Goal: Complete application form

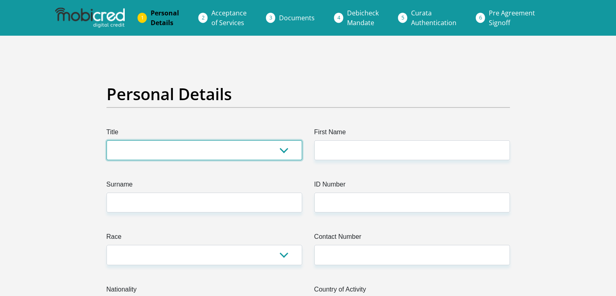
click at [278, 146] on select "Mr Ms Mrs Dr [PERSON_NAME]" at bounding box center [205, 150] width 196 height 20
select select "Mr"
click at [107, 140] on select "Mr Ms Mrs Dr [PERSON_NAME]" at bounding box center [205, 150] width 196 height 20
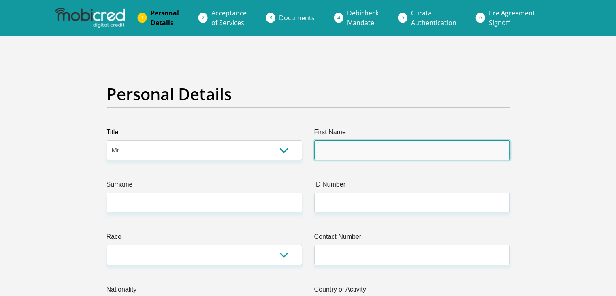
click at [326, 151] on input "First Name" at bounding box center [412, 150] width 196 height 20
type input "Hlomla"
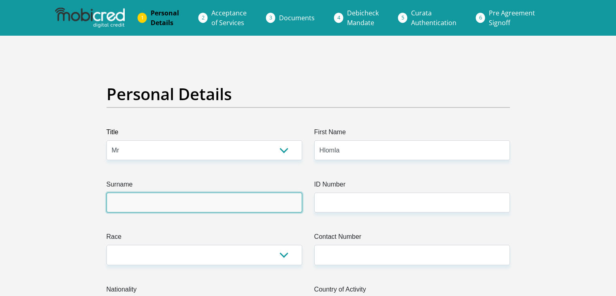
type input "Dodo"
type input "0836086377"
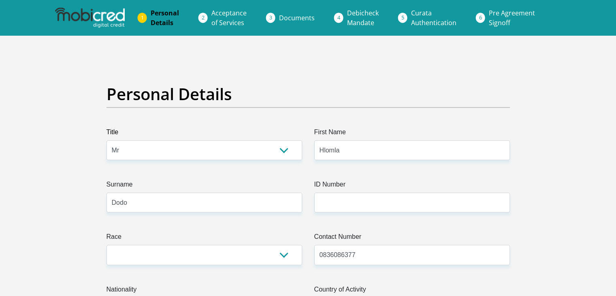
select select "ZAF"
type input "[STREET_ADDRESS]"
type input "Fichardt Park"
type input "Bloemfontein"
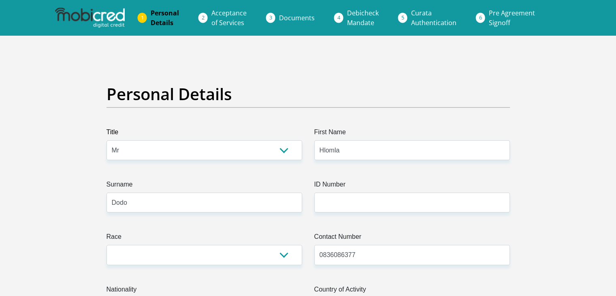
type input "Bloemfontein"
type input "9317"
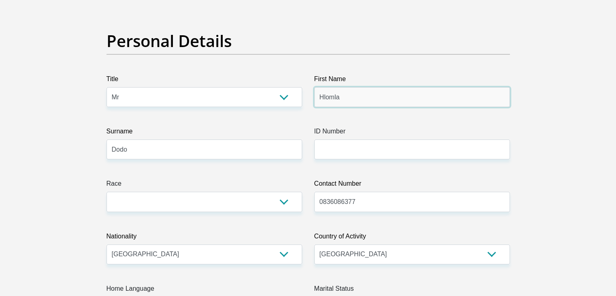
scroll to position [60, 0]
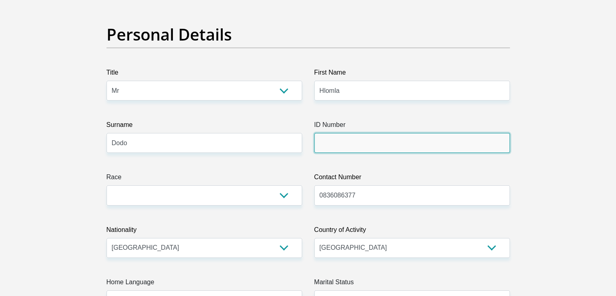
click at [325, 144] on input "ID Number" at bounding box center [412, 143] width 196 height 20
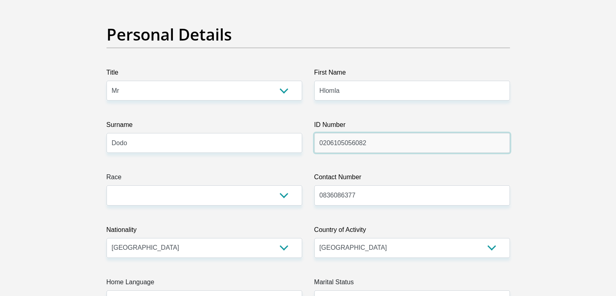
type input "0206105056082"
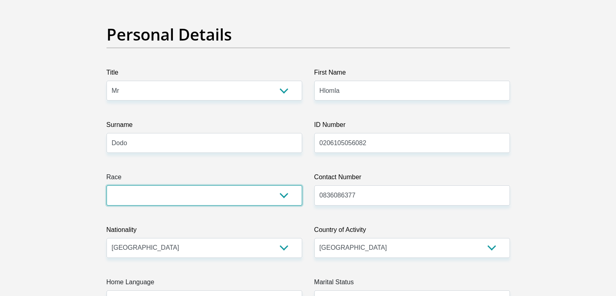
click at [168, 195] on select "Black Coloured Indian White Other" at bounding box center [205, 195] width 196 height 20
select select "1"
click at [107, 185] on select "Black Coloured Indian White Other" at bounding box center [205, 195] width 196 height 20
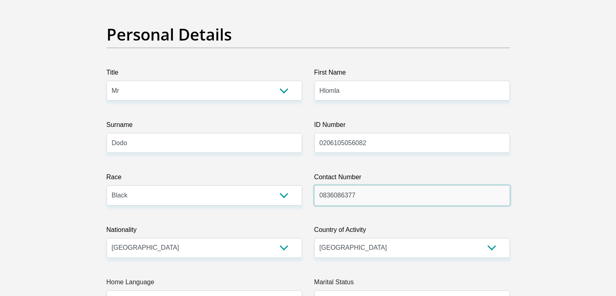
click at [371, 201] on input "0836086377" at bounding box center [412, 195] width 196 height 20
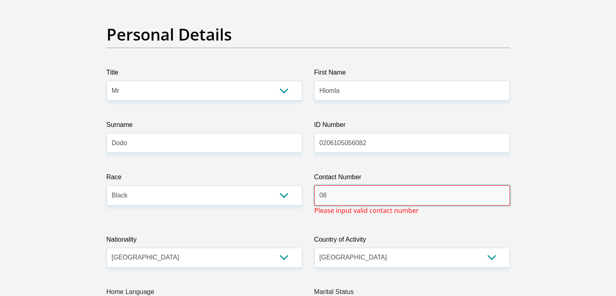
type input "0"
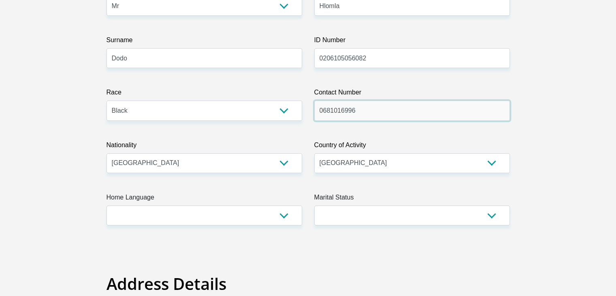
scroll to position [145, 0]
type input "0681016996"
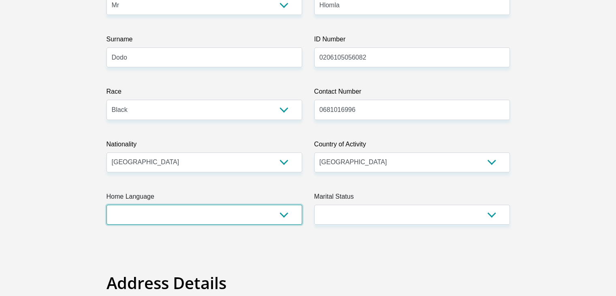
click at [258, 222] on select "Afrikaans English Sepedi South Ndebele Southern Sotho Swati Tsonga Tswana Venda…" at bounding box center [205, 215] width 196 height 20
select select "xho"
click at [107, 205] on select "Afrikaans English Sepedi South Ndebele Southern Sotho Swati Tsonga Tswana Venda…" at bounding box center [205, 215] width 196 height 20
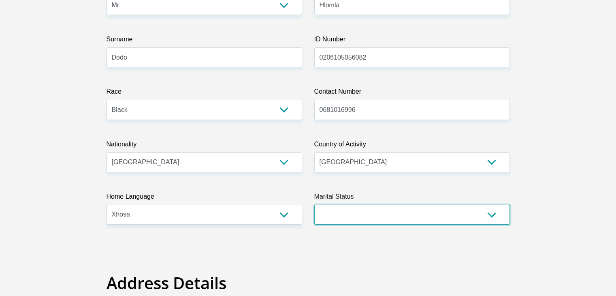
click at [361, 211] on select "Married ANC Single Divorced Widowed Married COP or Customary Law" at bounding box center [412, 215] width 196 height 20
select select "2"
click at [314, 205] on select "Married ANC Single Divorced Widowed Married COP or Customary Law" at bounding box center [412, 215] width 196 height 20
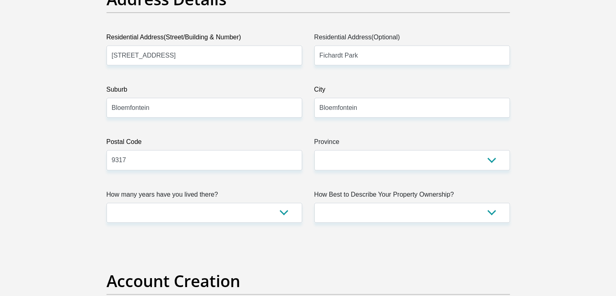
scroll to position [429, 0]
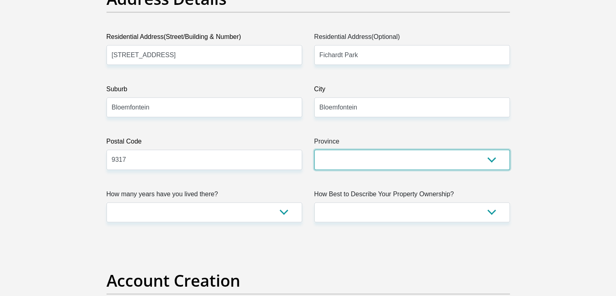
click at [342, 166] on select "Eastern Cape Free State [GEOGRAPHIC_DATA] [GEOGRAPHIC_DATA][DATE] [GEOGRAPHIC_D…" at bounding box center [412, 159] width 196 height 20
select select "Free State"
click at [314, 149] on select "Eastern Cape Free State [GEOGRAPHIC_DATA] [GEOGRAPHIC_DATA][DATE] [GEOGRAPHIC_D…" at bounding box center [412, 159] width 196 height 20
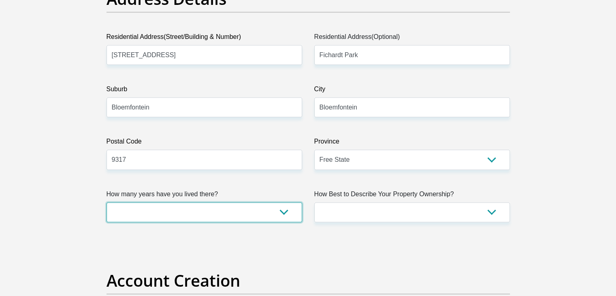
click at [258, 221] on select "less than 1 year 1-3 years 3-5 years 5+ years" at bounding box center [205, 212] width 196 height 20
select select "5"
click at [107, 202] on select "less than 1 year 1-3 years 3-5 years 5+ years" at bounding box center [205, 212] width 196 height 20
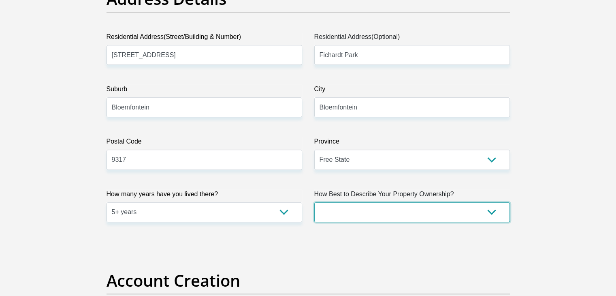
click at [370, 211] on select "Owned Rented Family Owned Company Dwelling" at bounding box center [412, 212] width 196 height 20
select select "Owned"
click at [314, 202] on select "Owned Rented Family Owned Company Dwelling" at bounding box center [412, 212] width 196 height 20
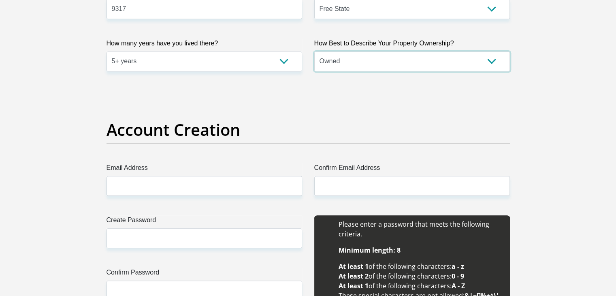
scroll to position [640, 0]
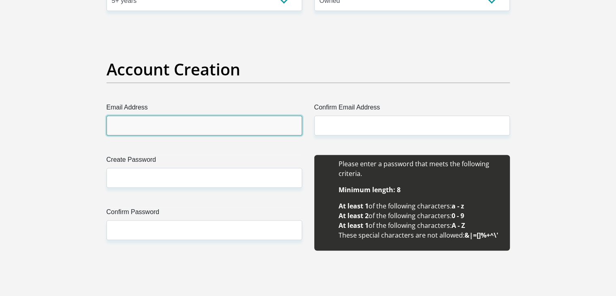
click at [180, 119] on input "Email Address" at bounding box center [205, 125] width 196 height 20
type input "[EMAIL_ADDRESS][DOMAIN_NAME]"
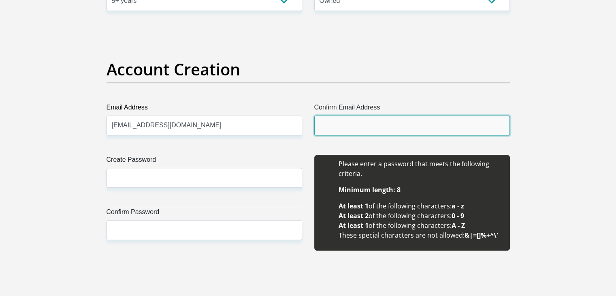
click at [335, 125] on input "Confirm Email Address" at bounding box center [412, 125] width 196 height 20
type input "[EMAIL_ADDRESS][DOMAIN_NAME]"
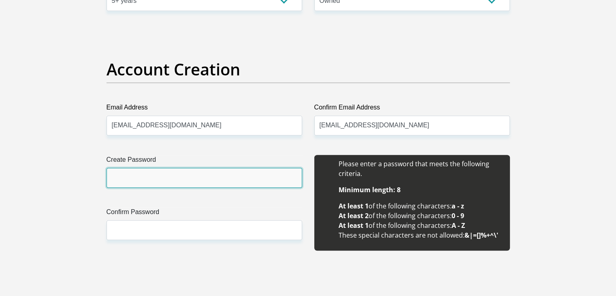
click at [199, 172] on input "Create Password" at bounding box center [205, 178] width 196 height 20
type input "Azul_19th"
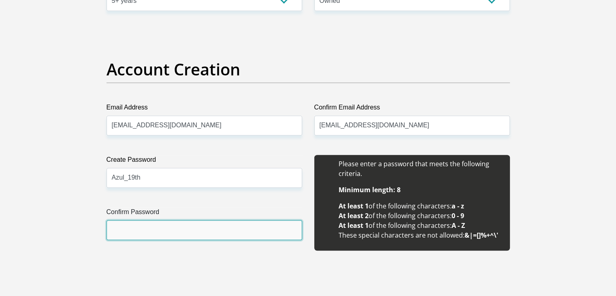
click at [163, 229] on input "Confirm Password" at bounding box center [205, 230] width 196 height 20
type input "Azul_19th"
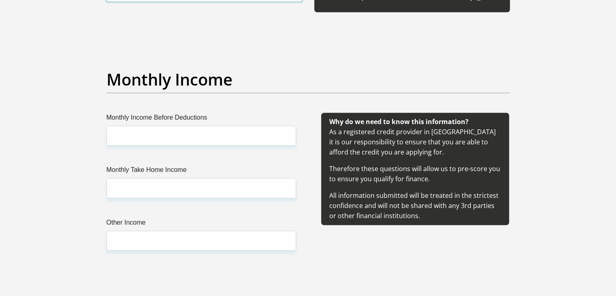
scroll to position [879, 0]
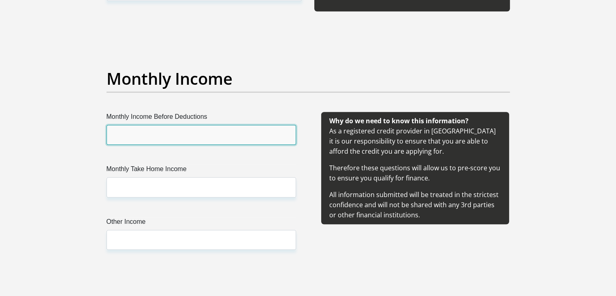
click at [153, 138] on input "Monthly Income Before Deductions" at bounding box center [202, 135] width 190 height 20
type input "8000"
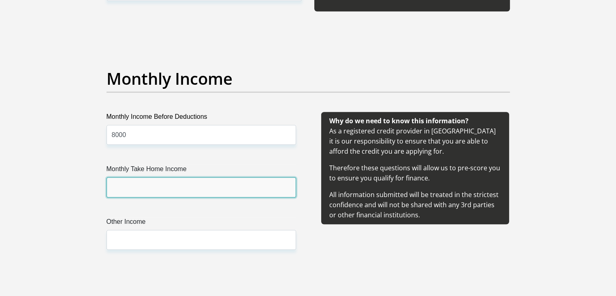
click at [154, 188] on input "Monthly Take Home Income" at bounding box center [202, 187] width 190 height 20
type input "7800"
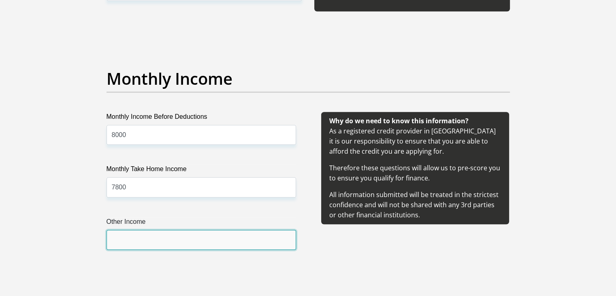
click at [138, 234] on input "Other Income" at bounding box center [202, 240] width 190 height 20
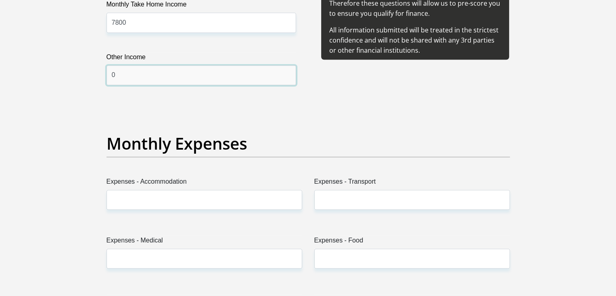
scroll to position [1053, 0]
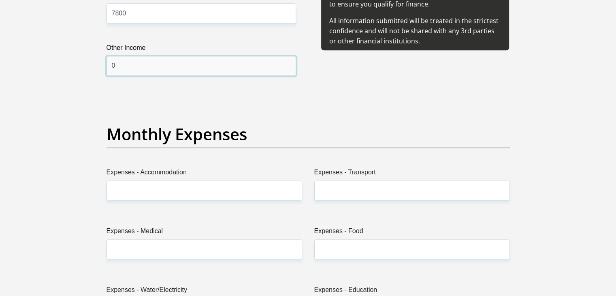
type input "0"
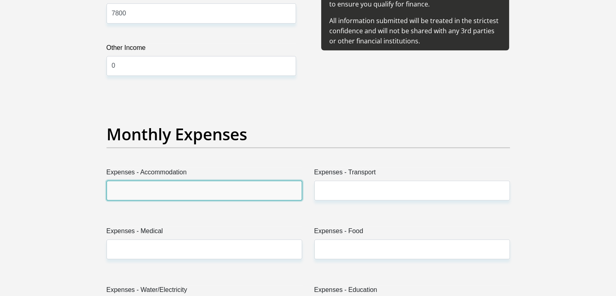
click at [155, 191] on input "Expenses - Accommodation" at bounding box center [205, 190] width 196 height 20
type input "0"
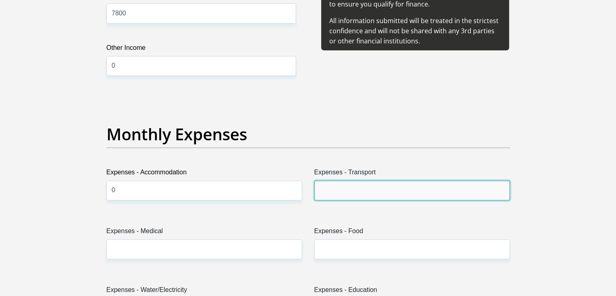
click at [324, 185] on input "Expenses - Transport" at bounding box center [412, 190] width 196 height 20
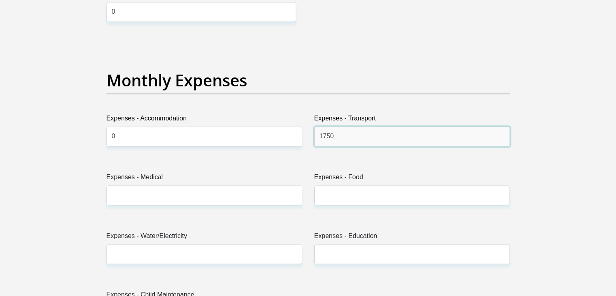
scroll to position [1114, 0]
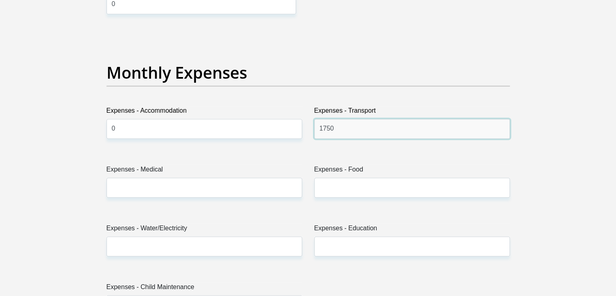
type input "1750"
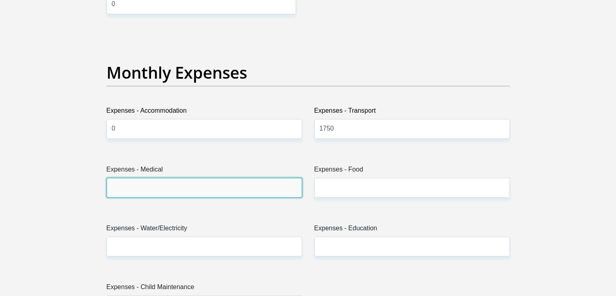
click at [220, 192] on input "Expenses - Medical" at bounding box center [205, 187] width 196 height 20
type input "0"
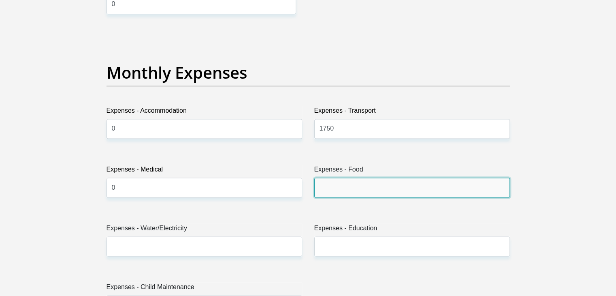
click at [333, 183] on input "Expenses - Food" at bounding box center [412, 187] width 196 height 20
type input "0"
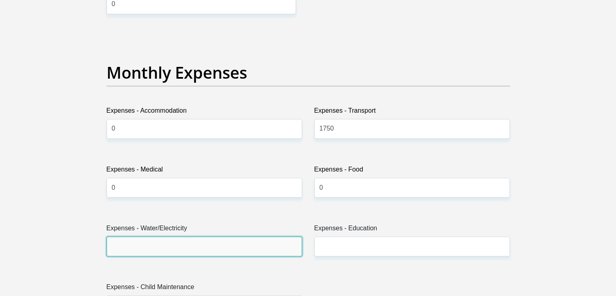
click at [188, 240] on input "Expenses - Water/Electricity" at bounding box center [205, 246] width 196 height 20
type input "0"
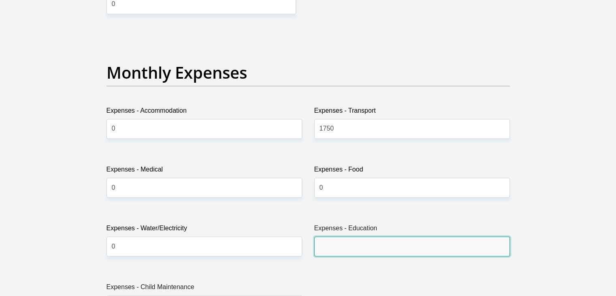
click at [336, 250] on input "Expenses - Education" at bounding box center [412, 246] width 196 height 20
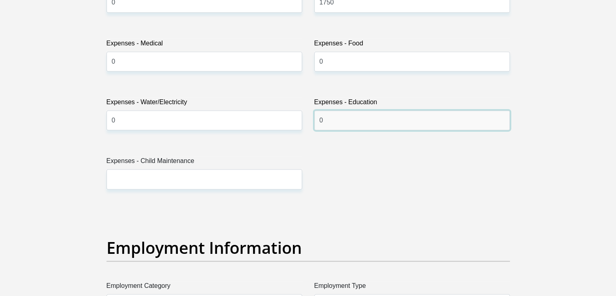
scroll to position [1242, 0]
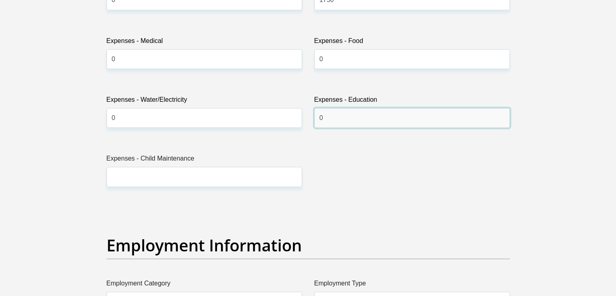
type input "0"
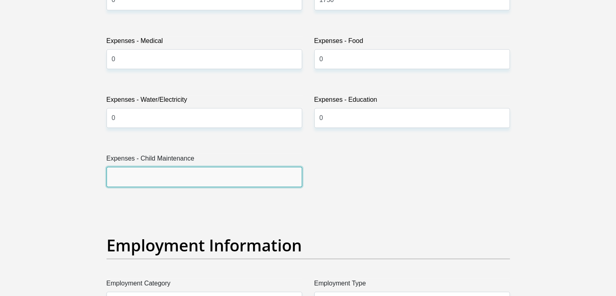
click at [230, 182] on input "Expenses - Child Maintenance" at bounding box center [205, 176] width 196 height 20
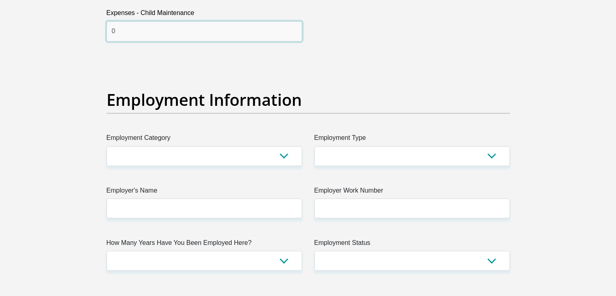
scroll to position [1391, 0]
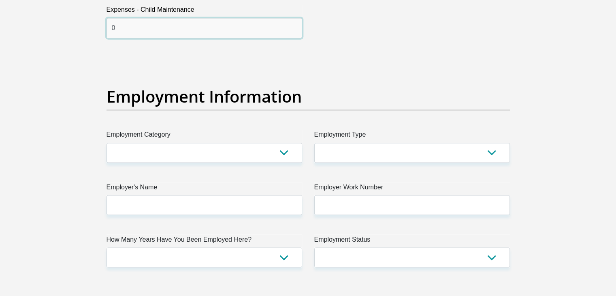
type input "0"
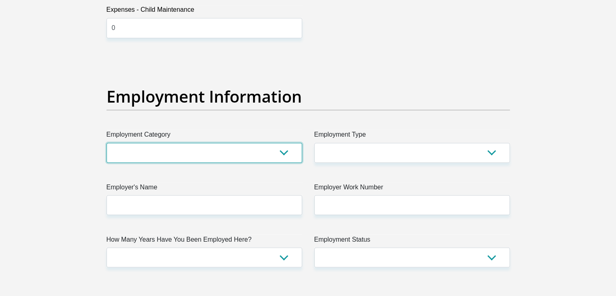
click at [278, 159] on select "AGRICULTURE ALCOHOL & TOBACCO CONSTRUCTION MATERIALS METALLURGY EQUIPMENT FOR R…" at bounding box center [205, 153] width 196 height 20
select select "73"
click at [107, 143] on select "AGRICULTURE ALCOHOL & TOBACCO CONSTRUCTION MATERIALS METALLURGY EQUIPMENT FOR R…" at bounding box center [205, 153] width 196 height 20
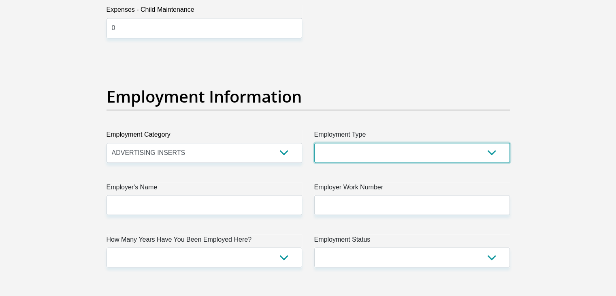
click at [343, 160] on select "College/Lecturer Craft Seller Creative Driver Executive Farmer Forces - Non Com…" at bounding box center [412, 153] width 196 height 20
select select "Creative"
click at [314, 143] on select "College/Lecturer Craft Seller Creative Driver Executive Farmer Forces - Non Com…" at bounding box center [412, 153] width 196 height 20
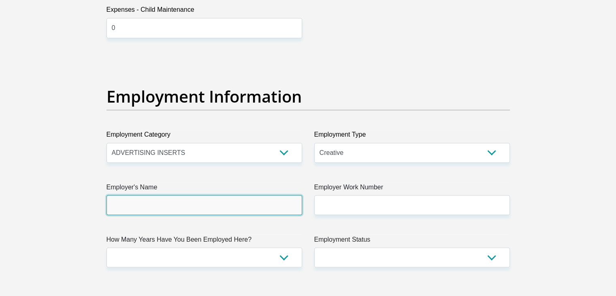
click at [149, 209] on input "Employer's Name" at bounding box center [205, 205] width 196 height 20
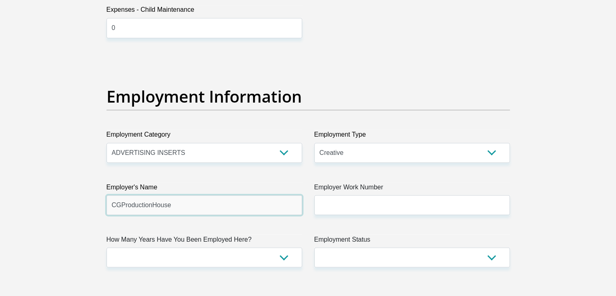
type input "CGProductionHouse"
click at [151, 205] on input "CGProductionHouse" at bounding box center [205, 205] width 196 height 20
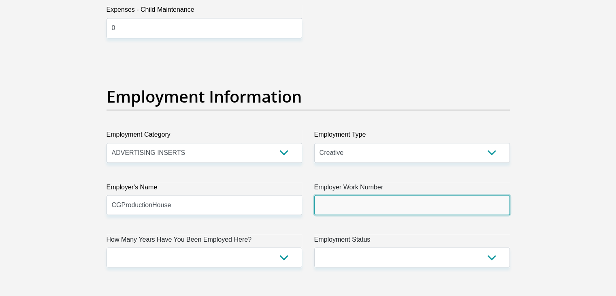
click at [340, 201] on input "Employer Work Number" at bounding box center [412, 205] width 196 height 20
type input "0608604757"
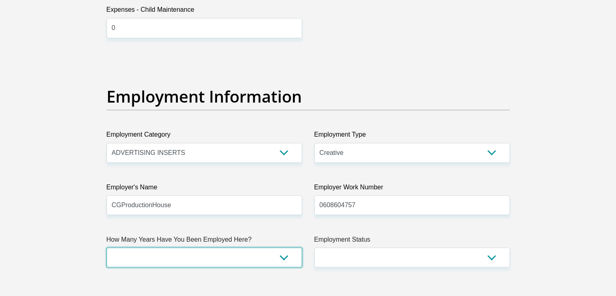
click at [260, 262] on select "less than 1 year 1-3 years 3-5 years 5+ years" at bounding box center [205, 257] width 196 height 20
select select "6"
click at [107, 247] on select "less than 1 year 1-3 years 3-5 years 5+ years" at bounding box center [205, 257] width 196 height 20
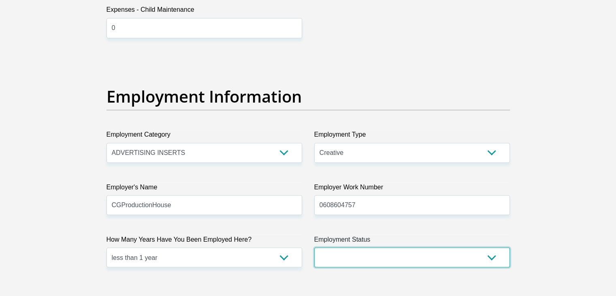
click at [352, 254] on select "Permanent/Full-time Part-time/Casual [DEMOGRAPHIC_DATA] Worker Self-Employed Ho…" at bounding box center [412, 257] width 196 height 20
select select "1"
click at [314, 247] on select "Permanent/Full-time Part-time/Casual [DEMOGRAPHIC_DATA] Worker Self-Employed Ho…" at bounding box center [412, 257] width 196 height 20
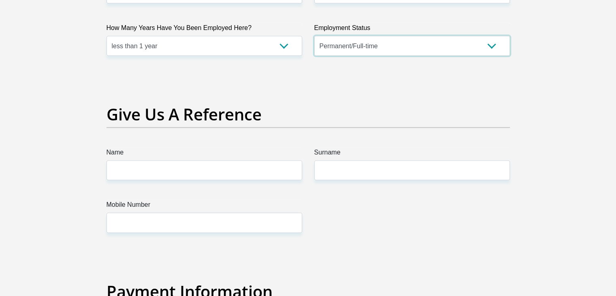
scroll to position [1602, 0]
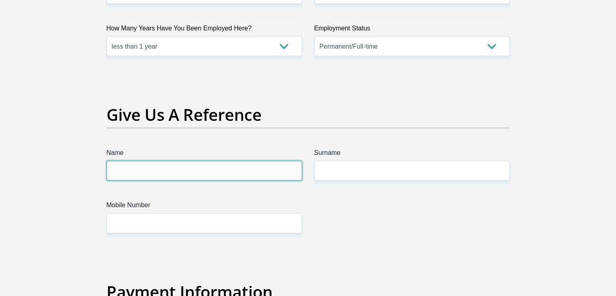
click at [225, 170] on input "Name" at bounding box center [205, 171] width 196 height 20
type input "Emihle"
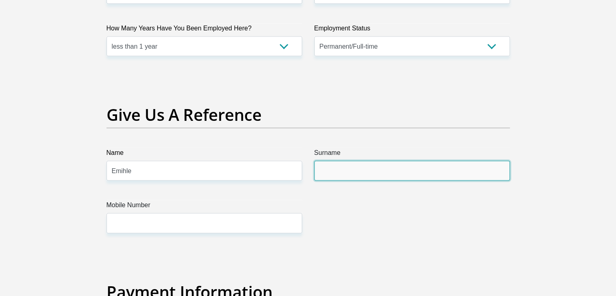
click at [328, 173] on input "Surname" at bounding box center [412, 171] width 196 height 20
type input "Dodo"
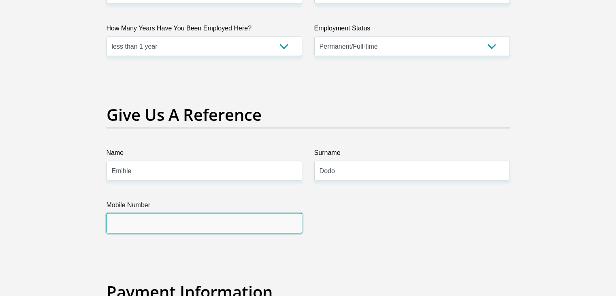
type input "0836086377"
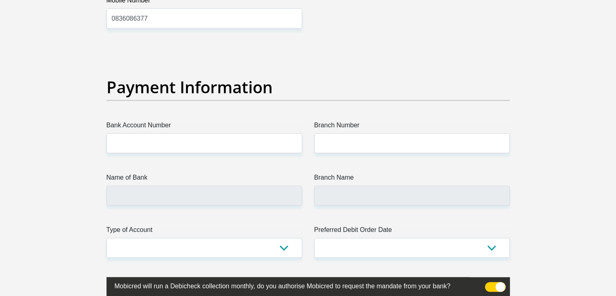
scroll to position [1806, 0]
type input "Dodo"
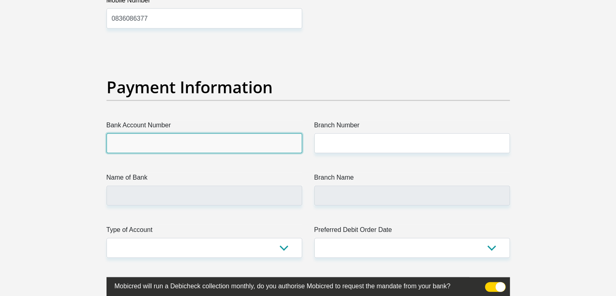
click at [221, 141] on input "Bank Account Number" at bounding box center [205, 143] width 196 height 20
type input "1885322230"
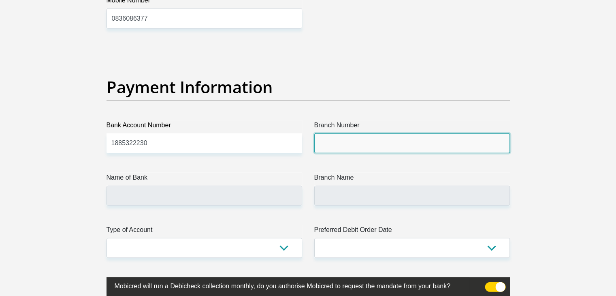
click at [338, 139] on input "Branch Number" at bounding box center [412, 143] width 196 height 20
type input "470010"
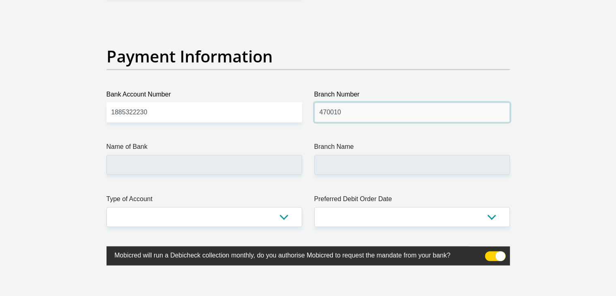
scroll to position [1837, 0]
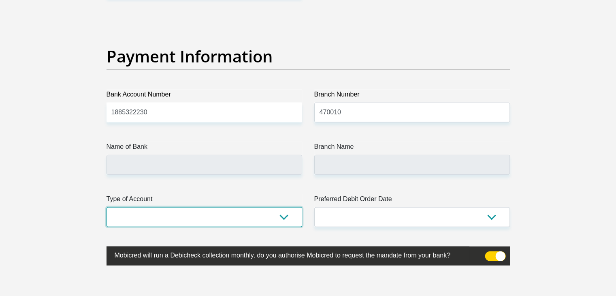
click at [292, 215] on select "Cheque Savings" at bounding box center [205, 217] width 196 height 20
type input "CAPITEC BANK LIMITED"
type input "CAPITEC BANK CPC"
select select "SAV"
click at [107, 207] on select "Cheque Savings" at bounding box center [205, 217] width 196 height 20
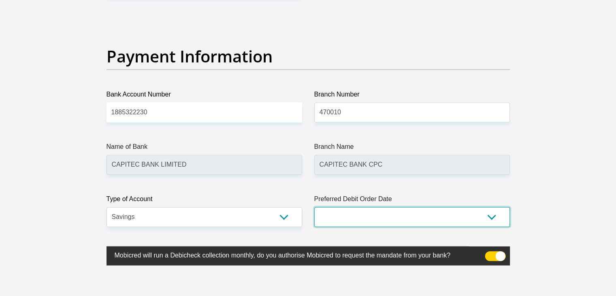
click at [366, 213] on select "1st 2nd 3rd 4th 5th 7th 18th 19th 20th 21st 22nd 23rd 24th 25th 26th 27th 28th …" at bounding box center [412, 217] width 196 height 20
select select "30"
click at [314, 207] on select "1st 2nd 3rd 4th 5th 7th 18th 19th 20th 21st 22nd 23rd 24th 25th 26th 27th 28th …" at bounding box center [412, 217] width 196 height 20
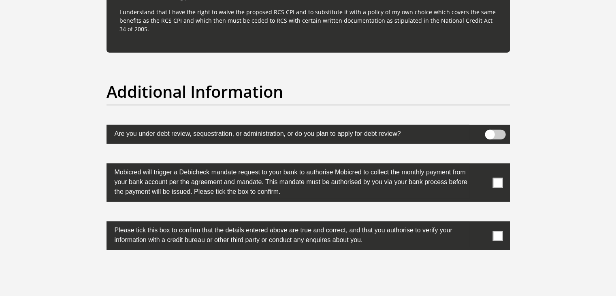
scroll to position [2469, 0]
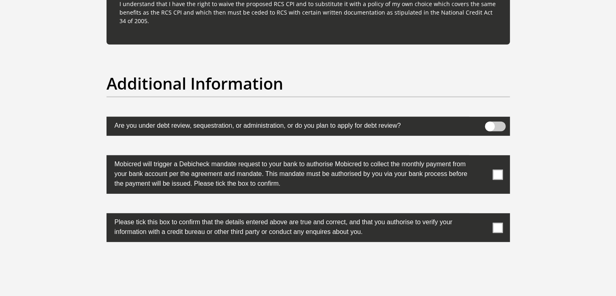
click at [498, 175] on span at bounding box center [497, 174] width 10 height 10
click at [482, 157] on input "checkbox" at bounding box center [482, 157] width 0 height 0
click at [500, 226] on span at bounding box center [497, 227] width 10 height 10
click at [482, 215] on input "checkbox" at bounding box center [482, 215] width 0 height 0
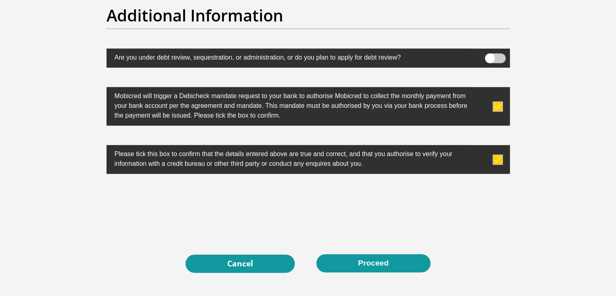
scroll to position [2540, 0]
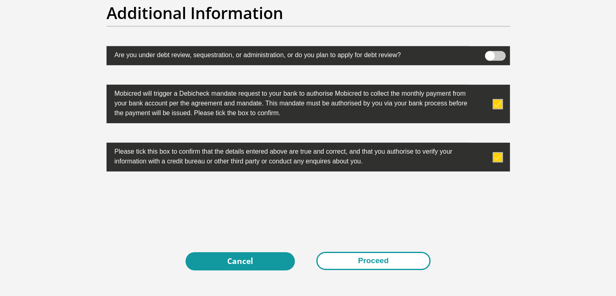
click at [364, 257] on button "Proceed" at bounding box center [373, 260] width 114 height 18
